Goal: Understand process/instructions

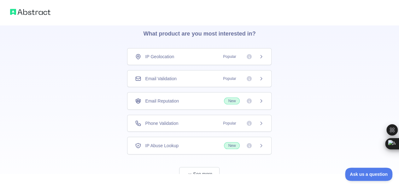
scroll to position [45, 0]
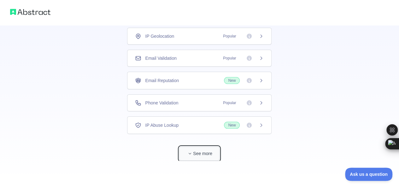
click at [196, 150] on button "See more" at bounding box center [199, 154] width 40 height 14
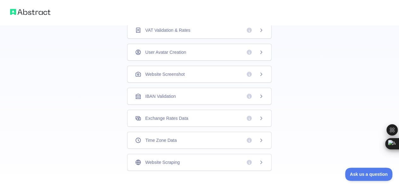
scroll to position [216, 0]
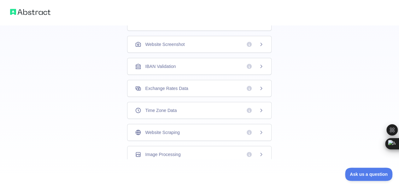
click at [201, 124] on div "Website Scraping" at bounding box center [199, 132] width 144 height 17
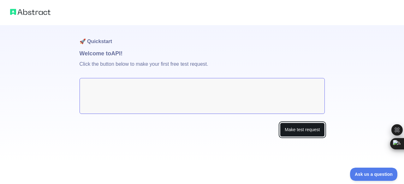
click at [308, 129] on button "Make test request" at bounding box center [302, 130] width 44 height 14
